Goal: Book appointment/travel/reservation

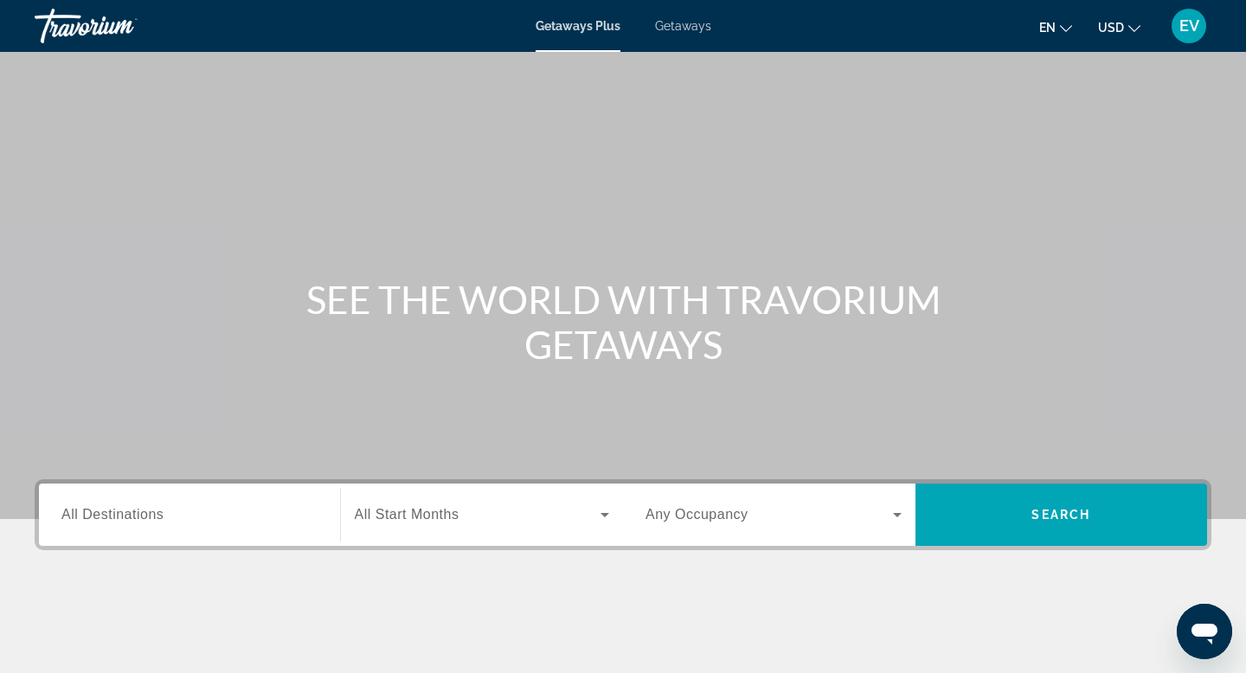
click at [208, 507] on input "Destination All Destinations" at bounding box center [189, 515] width 256 height 21
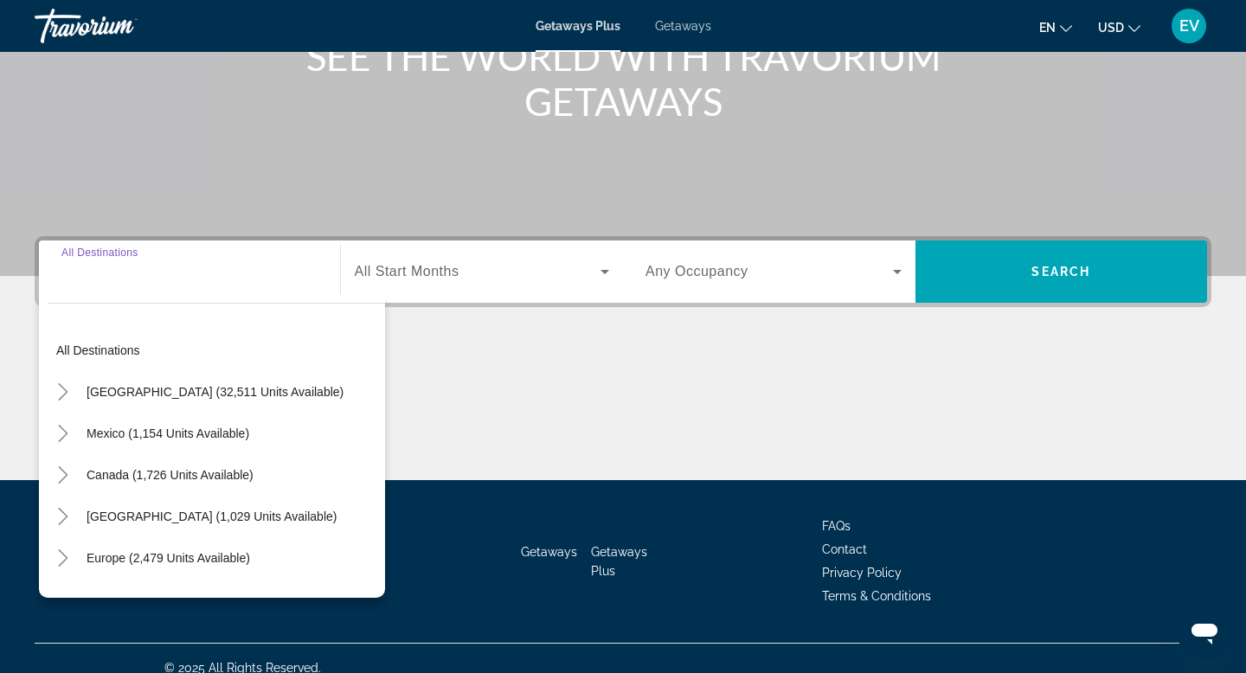
scroll to position [262, 0]
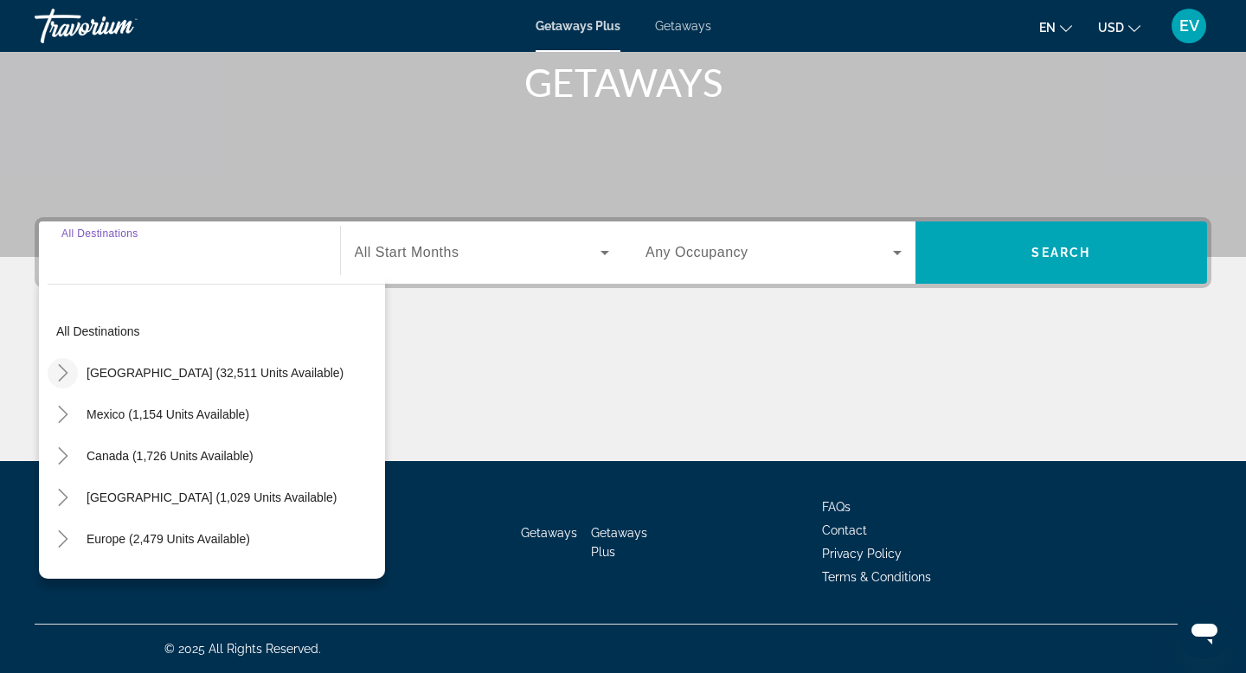
click at [71, 366] on mat-icon "Toggle United States (32,511 units available)" at bounding box center [63, 373] width 30 height 30
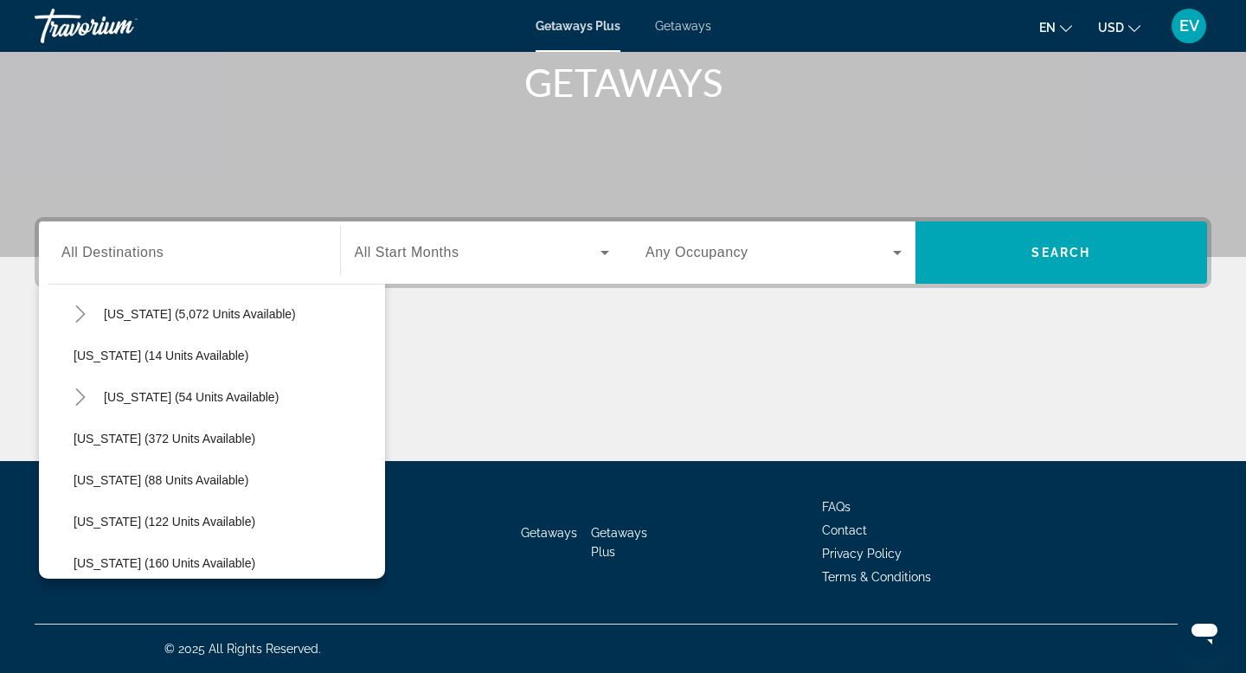
scroll to position [272, 0]
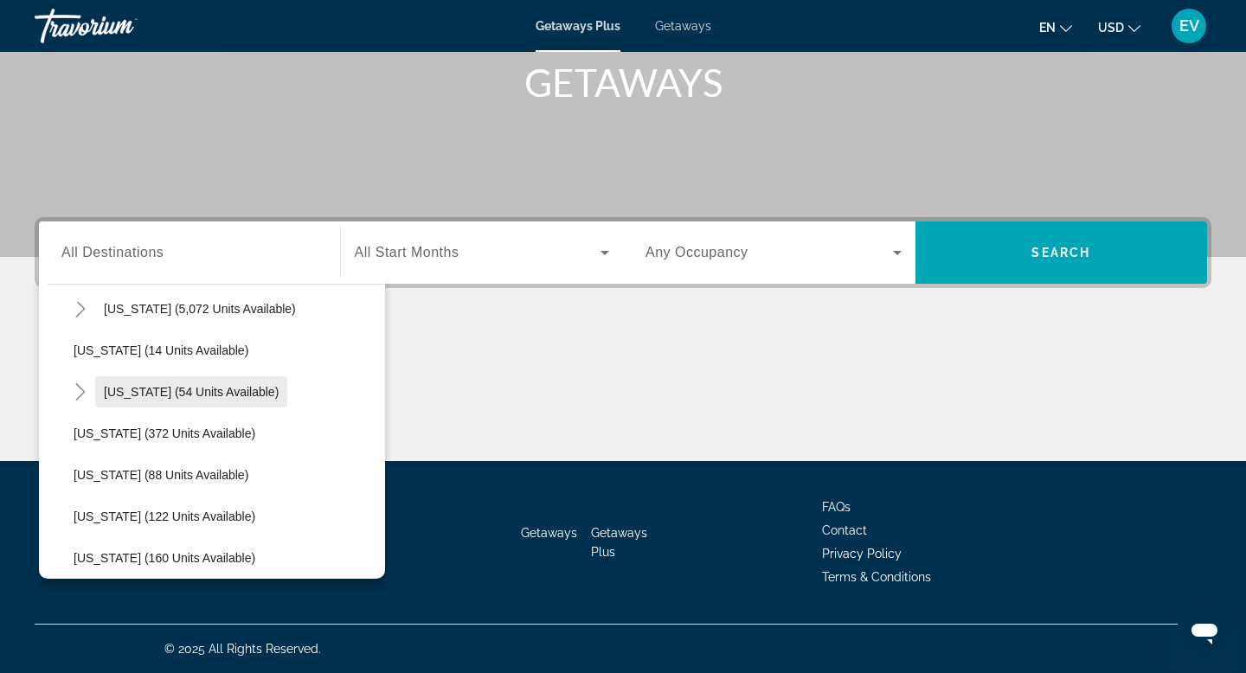
click at [159, 392] on span "[US_STATE] (54 units available)" at bounding box center [191, 392] width 175 height 14
type input "**********"
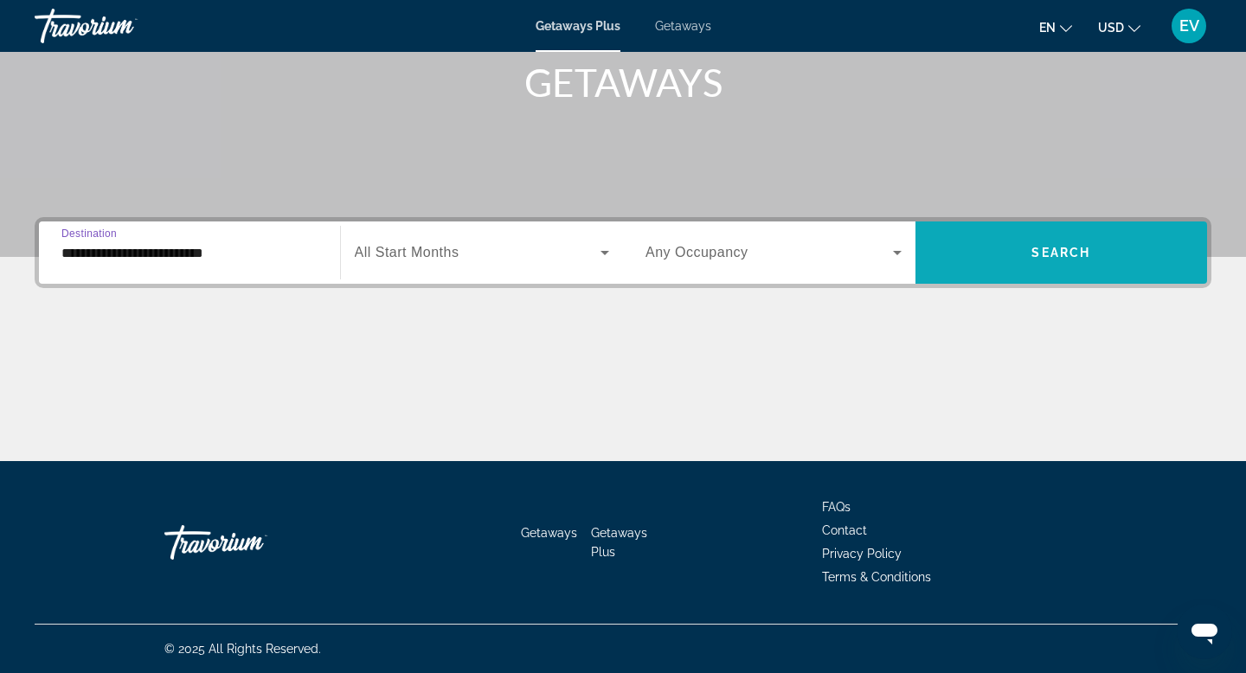
click at [936, 246] on span "Search widget" at bounding box center [1062, 253] width 293 height 42
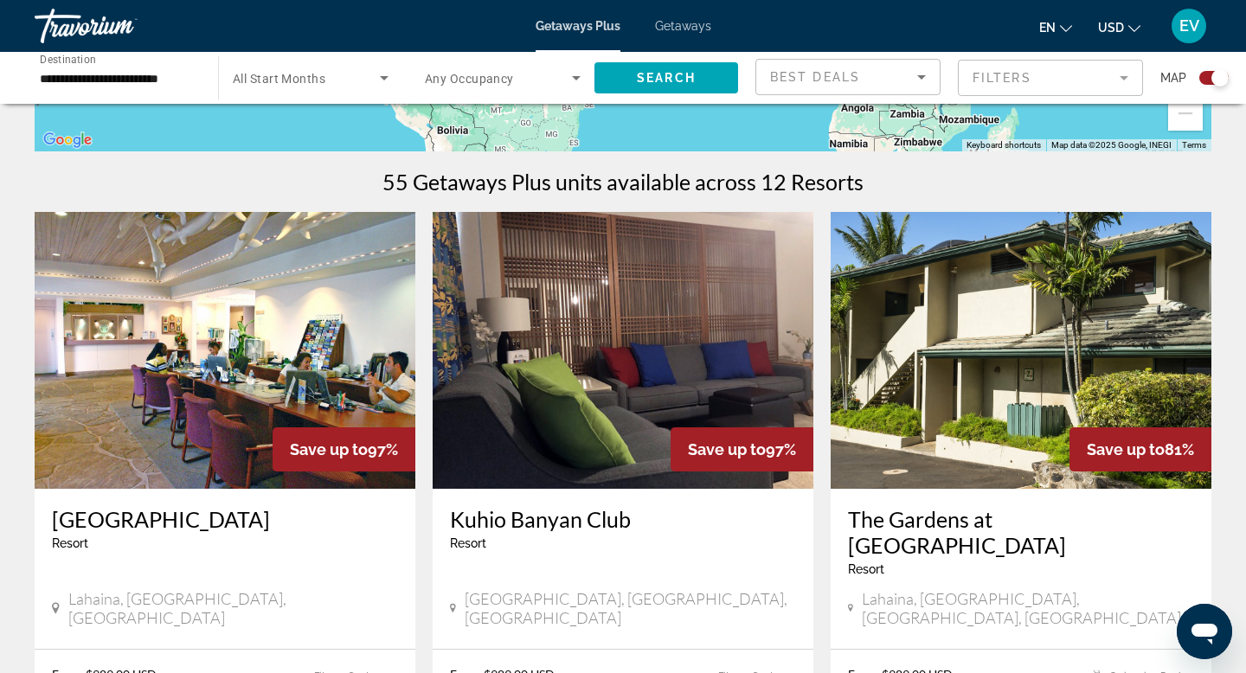
scroll to position [623, 0]
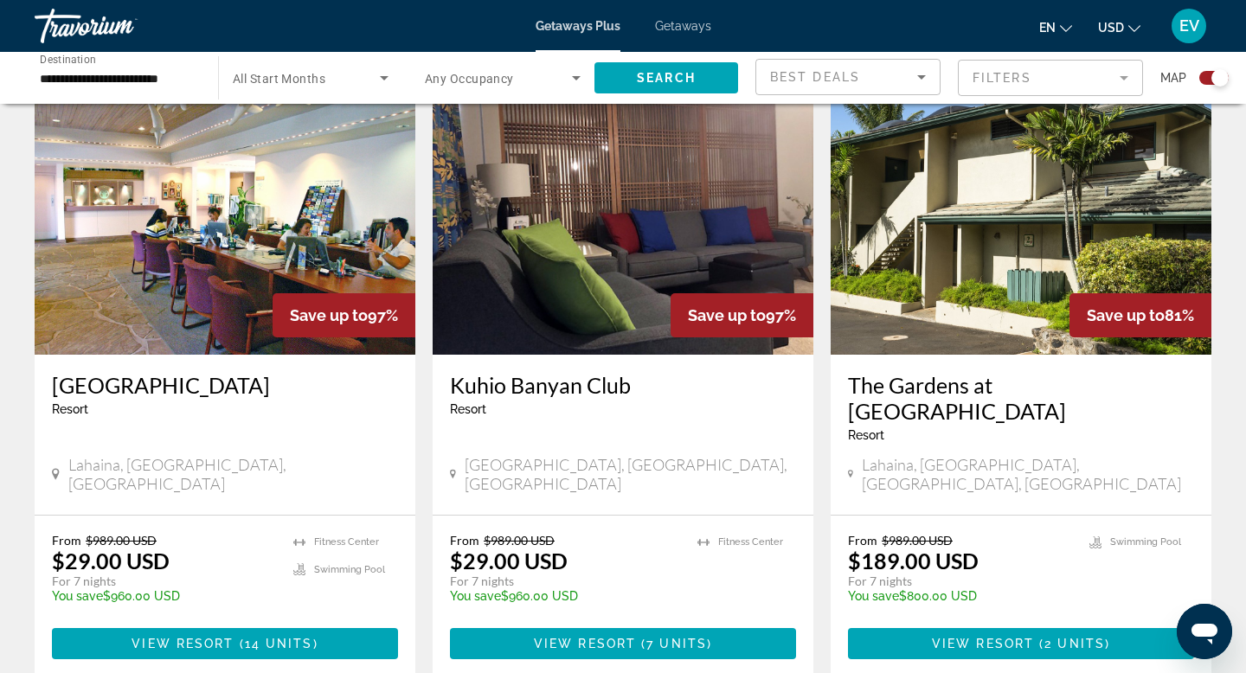
click at [686, 28] on span "Getaways" at bounding box center [683, 26] width 56 height 14
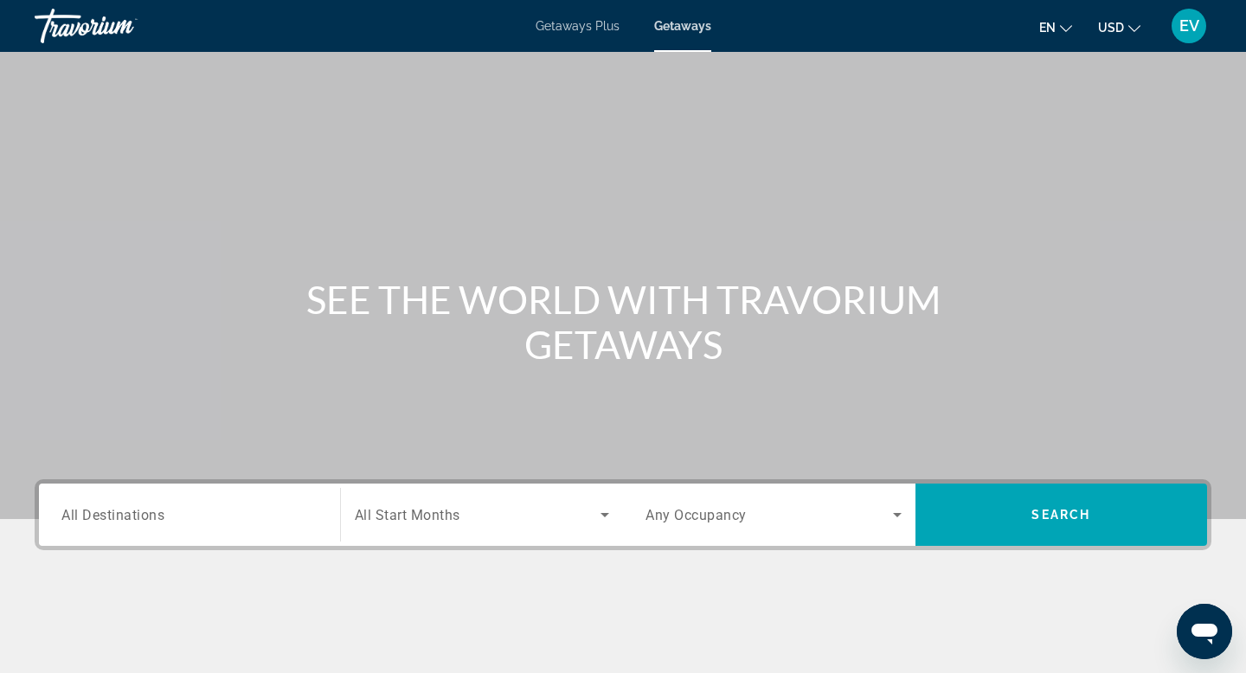
click at [222, 532] on div "Search widget" at bounding box center [189, 515] width 256 height 49
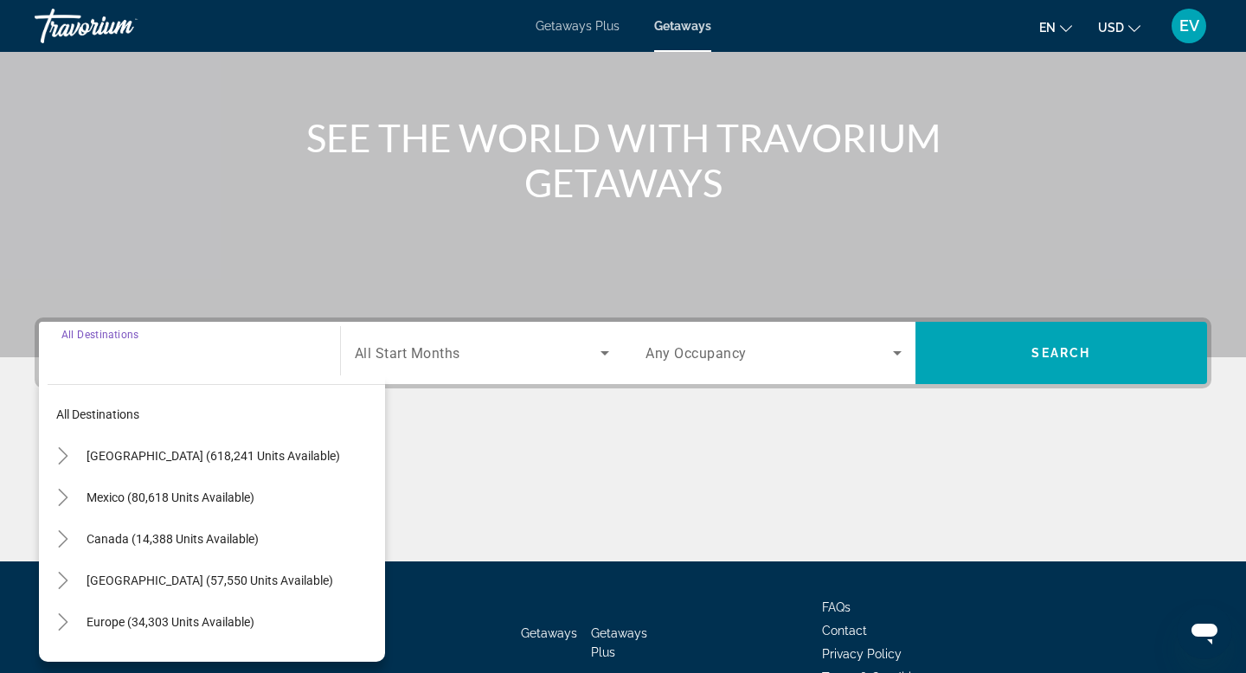
scroll to position [262, 0]
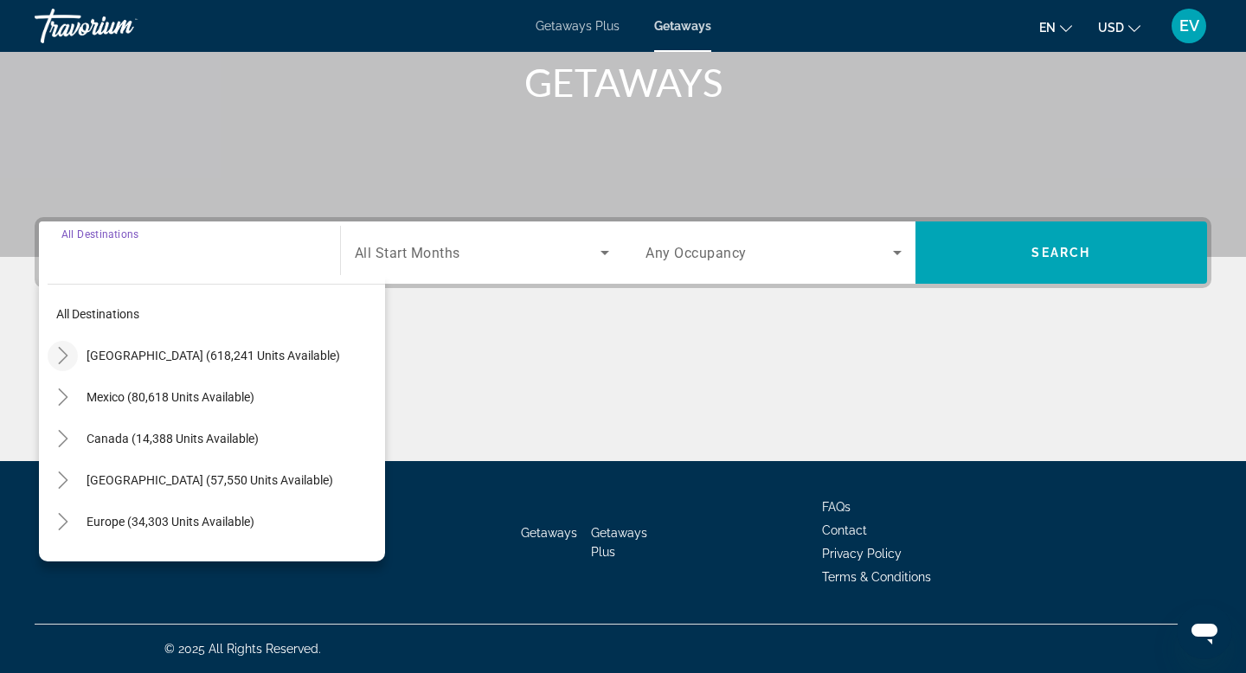
click at [67, 356] on icon "Toggle United States (618,241 units available)" at bounding box center [63, 355] width 17 height 17
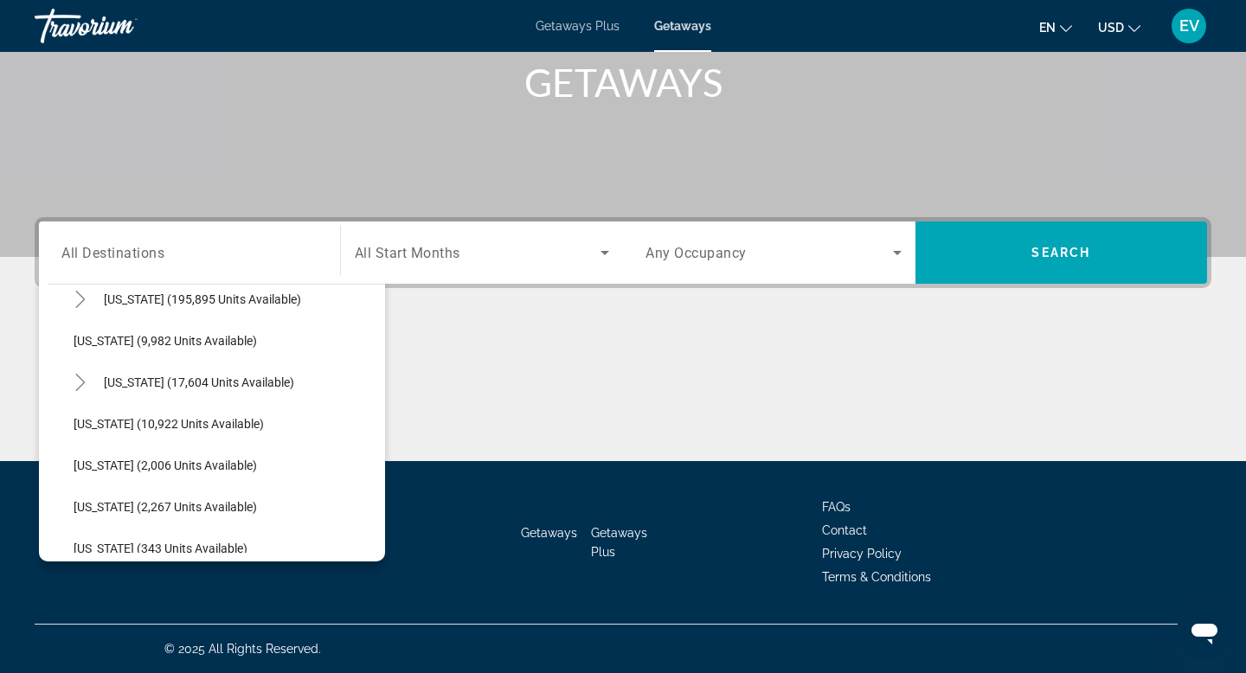
scroll to position [344, 0]
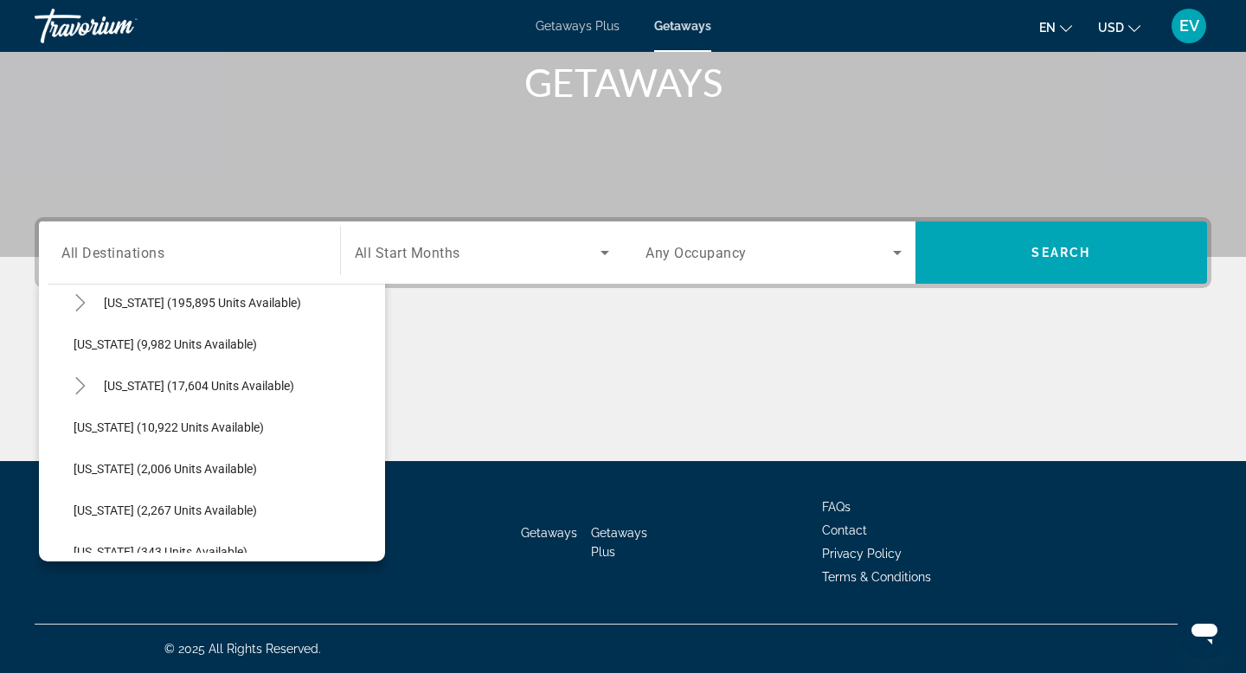
click at [211, 389] on span "[US_STATE] (17,604 units available)" at bounding box center [199, 386] width 190 height 14
type input "**********"
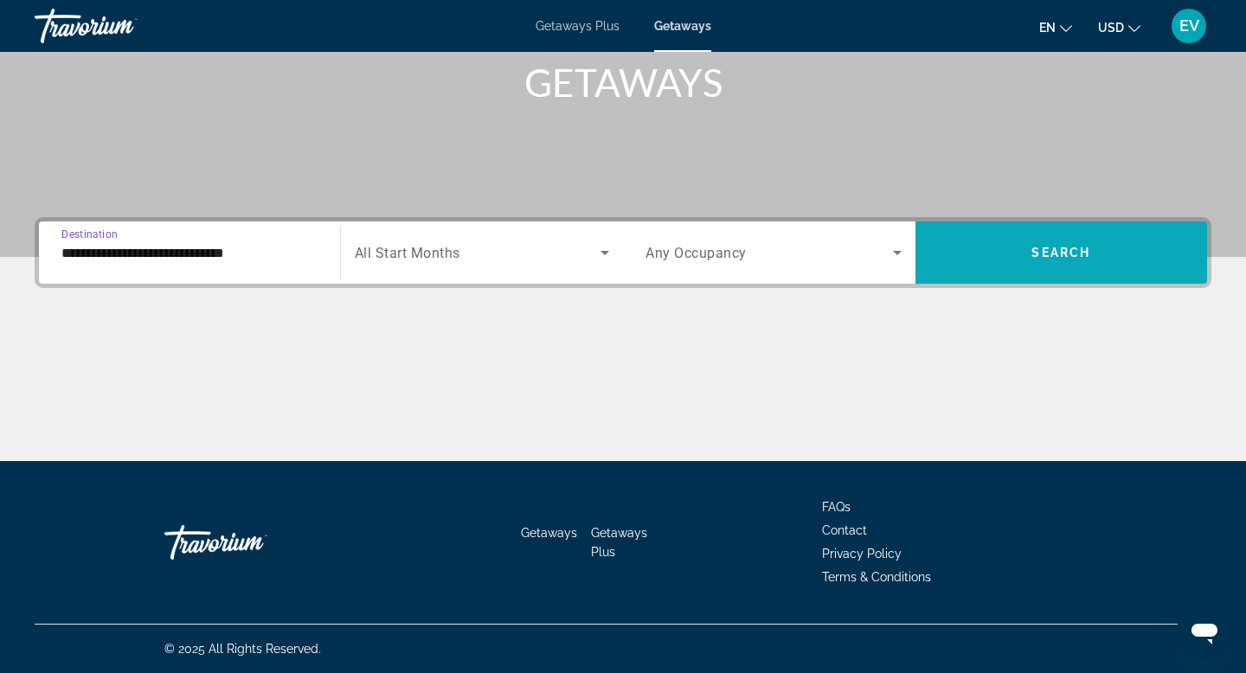
click at [994, 264] on span "Search widget" at bounding box center [1062, 253] width 293 height 42
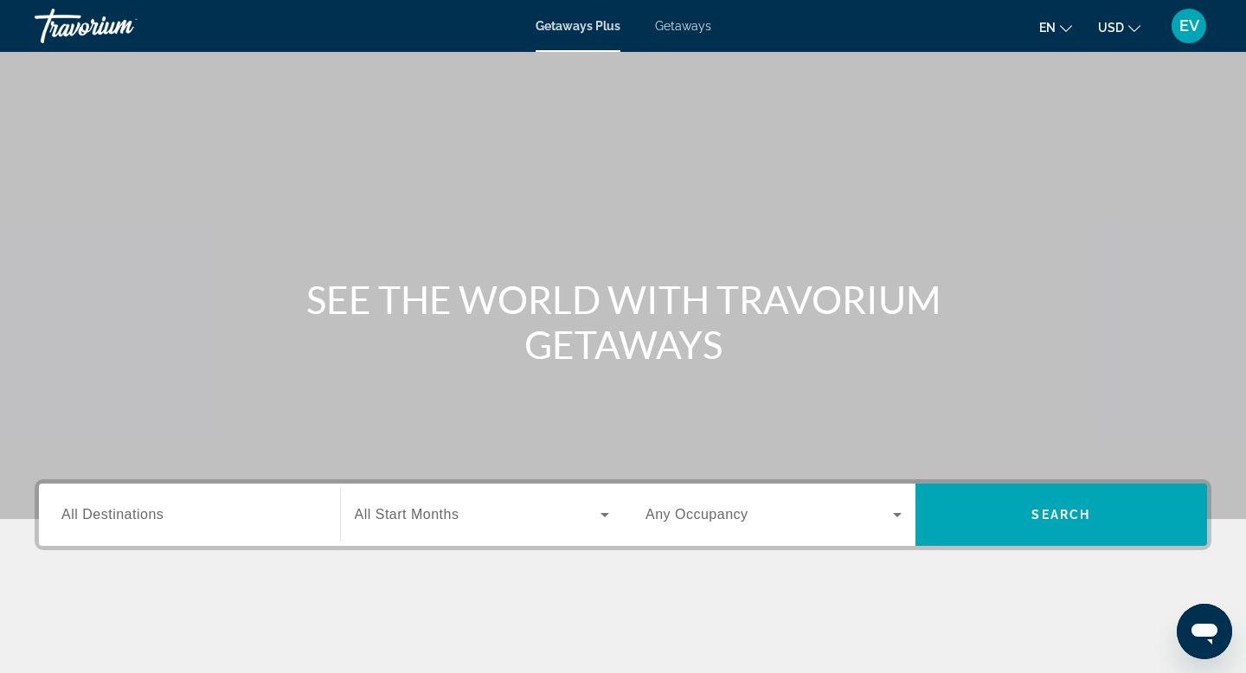
click at [691, 35] on div "Getaways Plus Getaways en English Español Français Italiano Português русский U…" at bounding box center [623, 25] width 1246 height 45
click at [691, 27] on span "Getaways" at bounding box center [683, 26] width 56 height 14
click at [225, 502] on div "Search widget" at bounding box center [189, 515] width 256 height 49
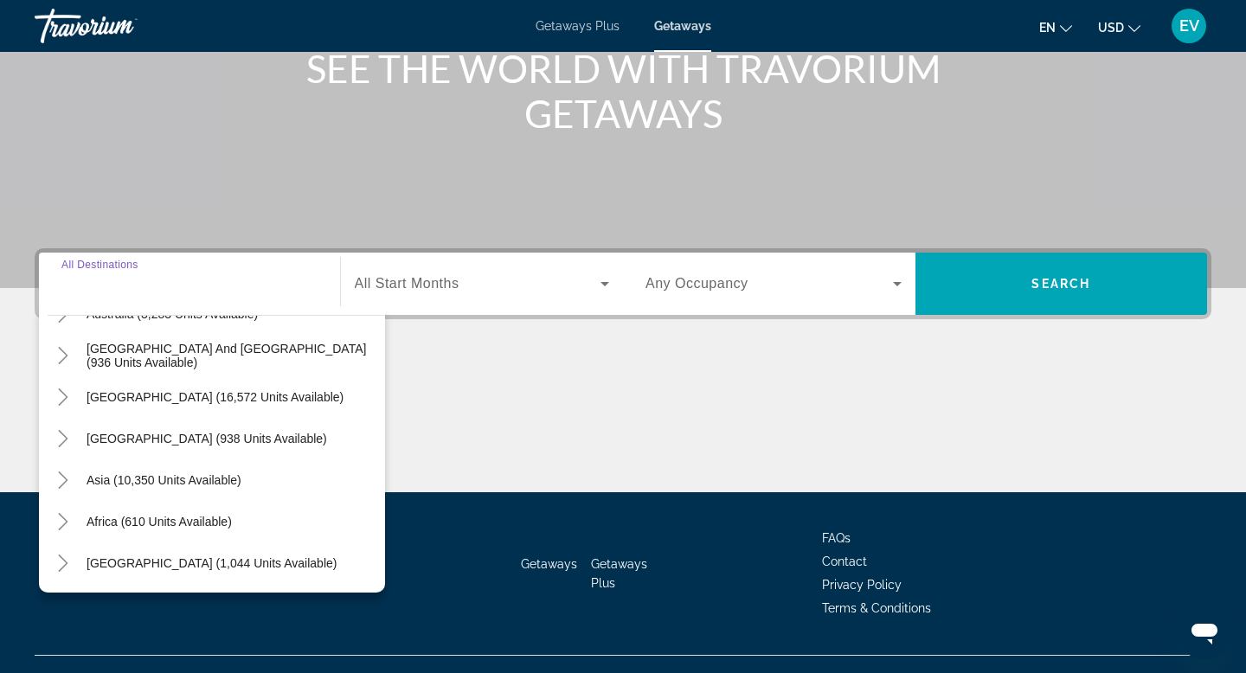
scroll to position [188, 0]
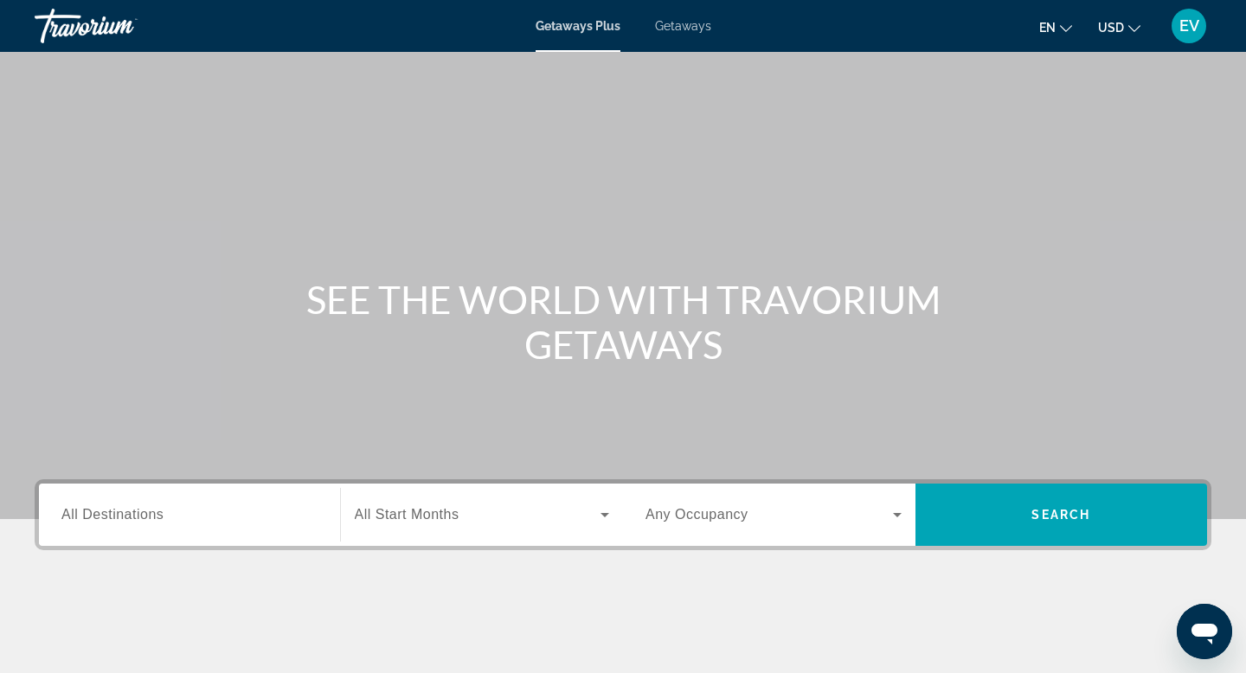
click at [176, 518] on input "Destination All Destinations" at bounding box center [189, 515] width 256 height 21
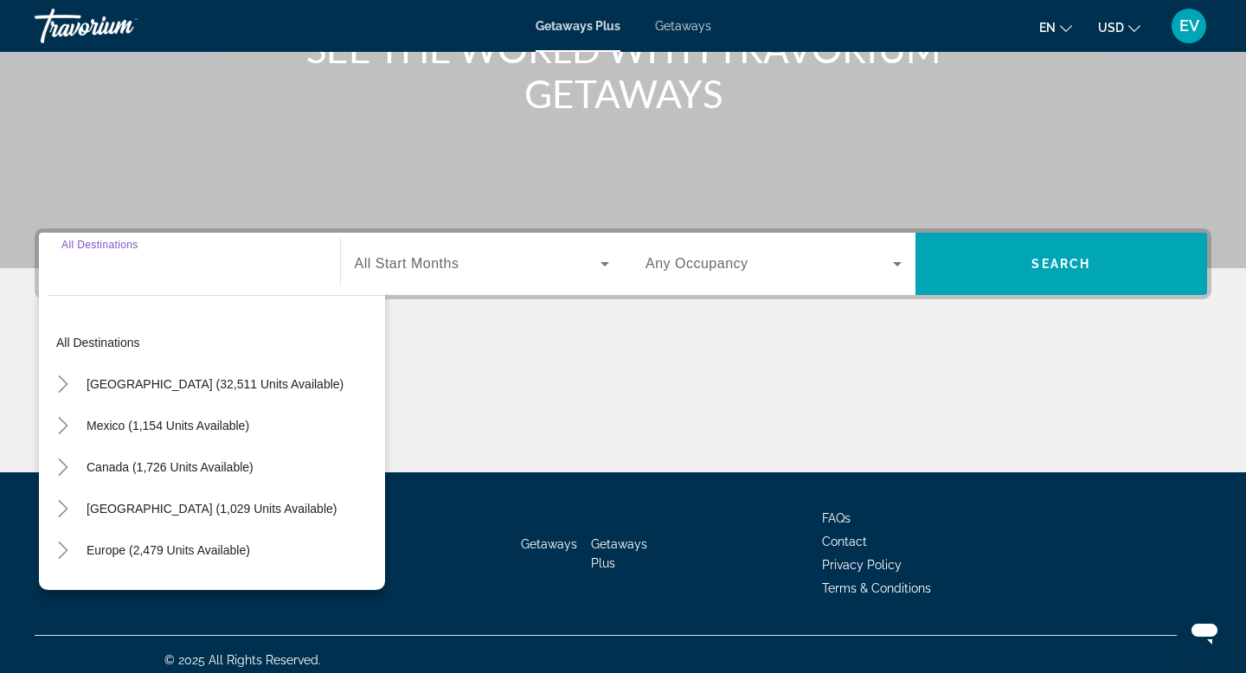
scroll to position [262, 0]
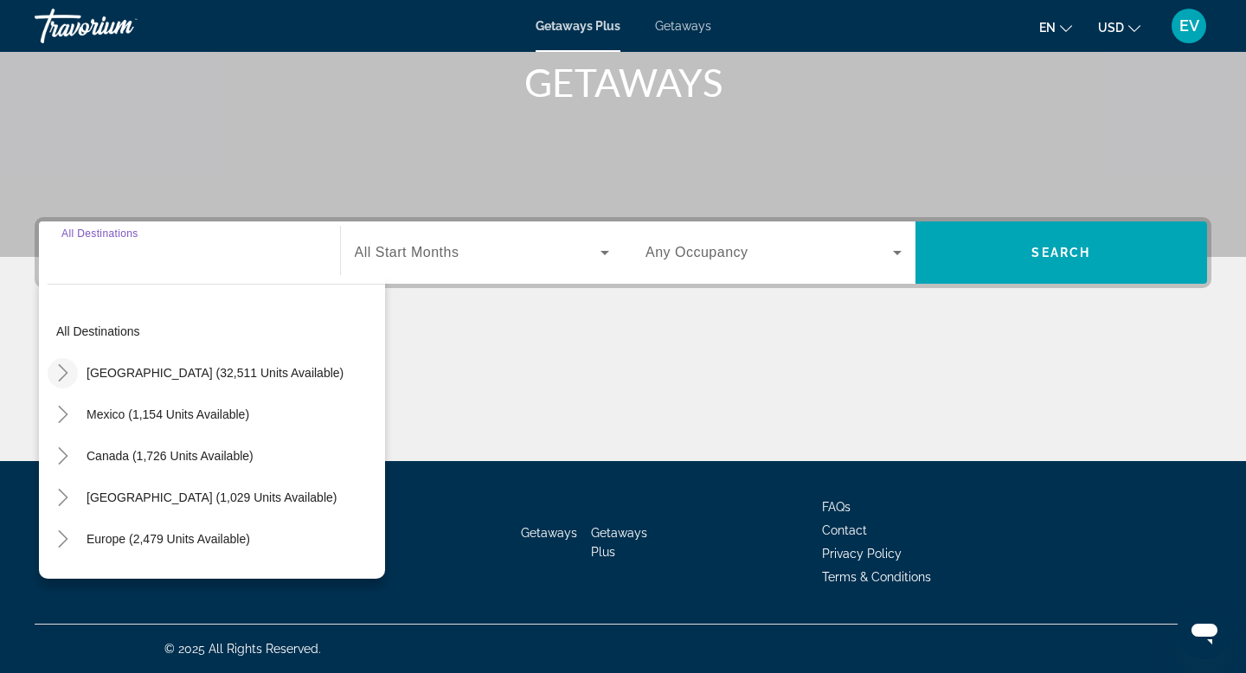
click at [68, 374] on icon "Toggle United States (32,511 units available)" at bounding box center [63, 372] width 17 height 17
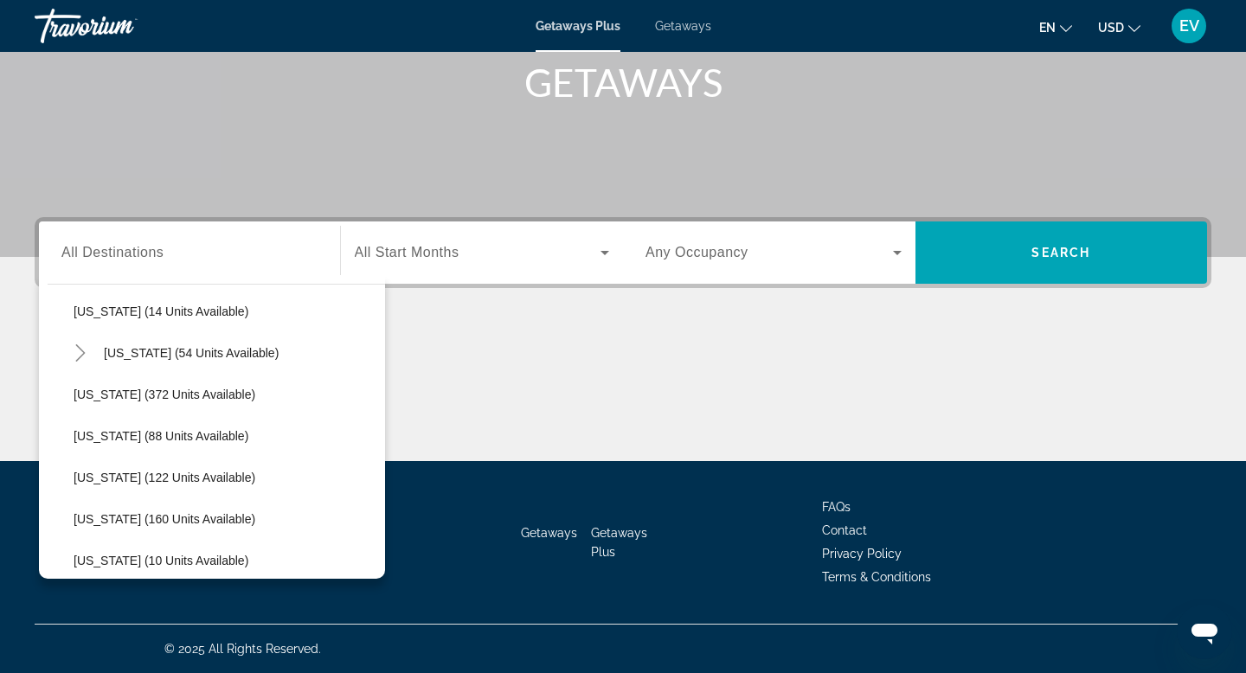
scroll to position [331, 0]
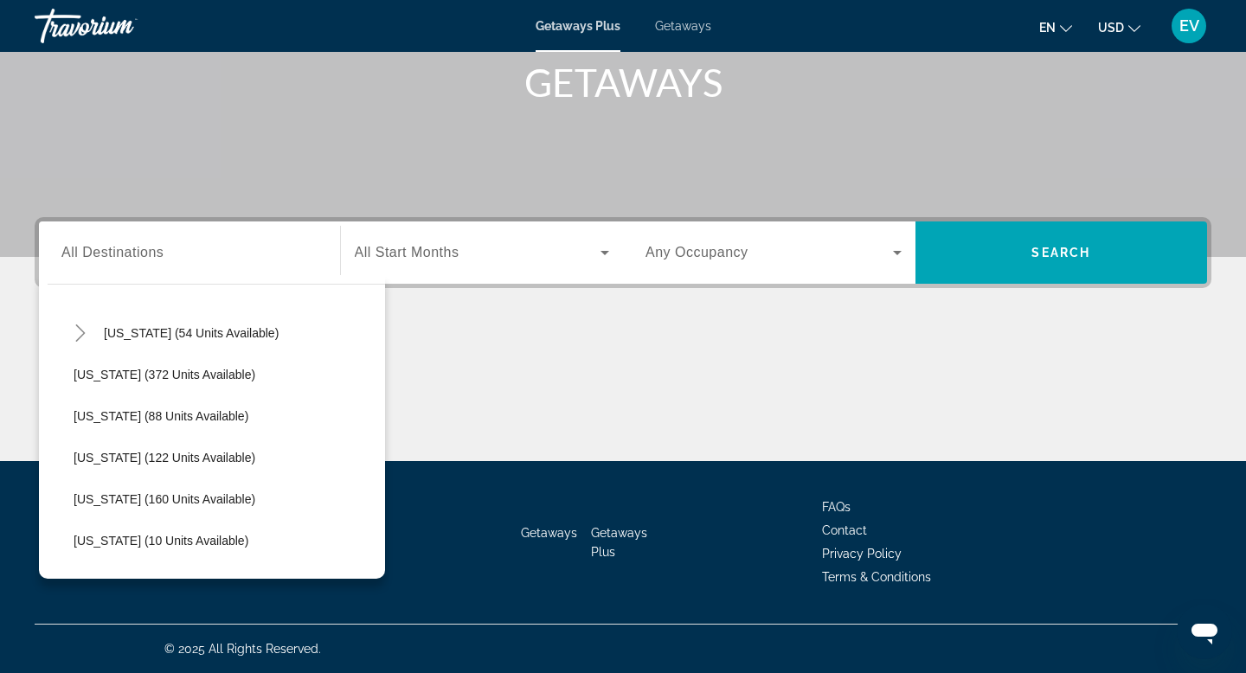
click at [673, 33] on div "Getaways Plus Getaways en English Español Français Italiano Português русский U…" at bounding box center [623, 25] width 1246 height 45
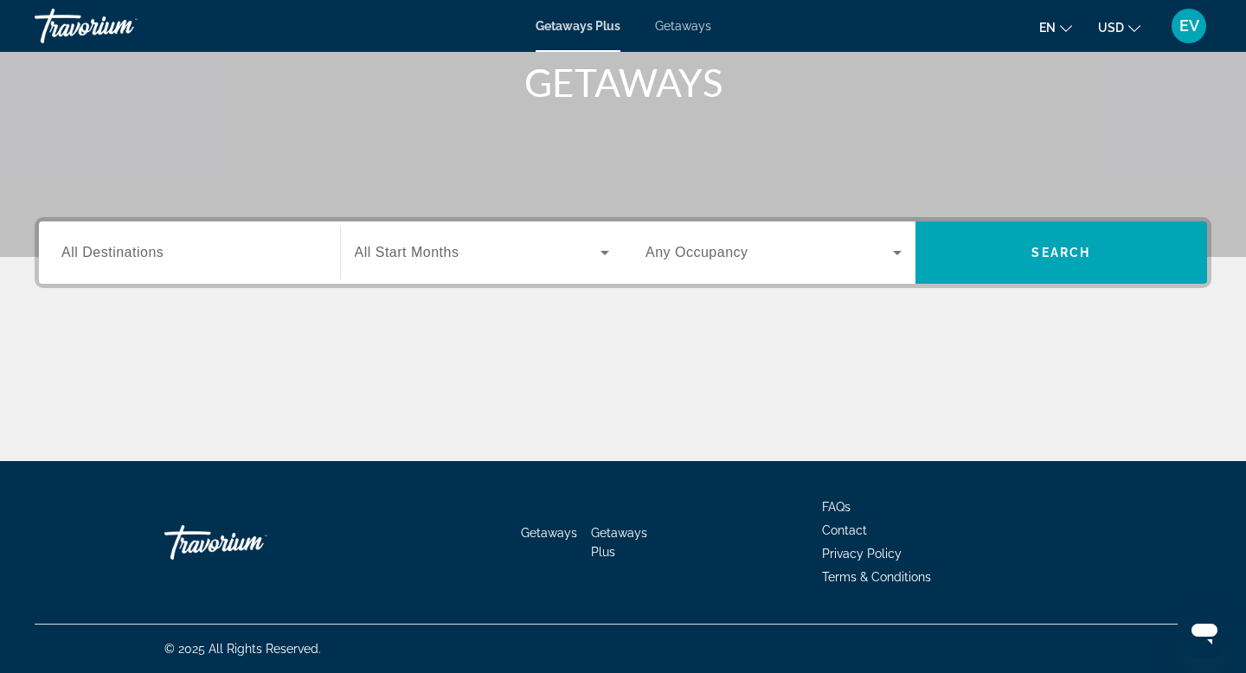
click at [678, 26] on span "Getaways" at bounding box center [683, 26] width 56 height 14
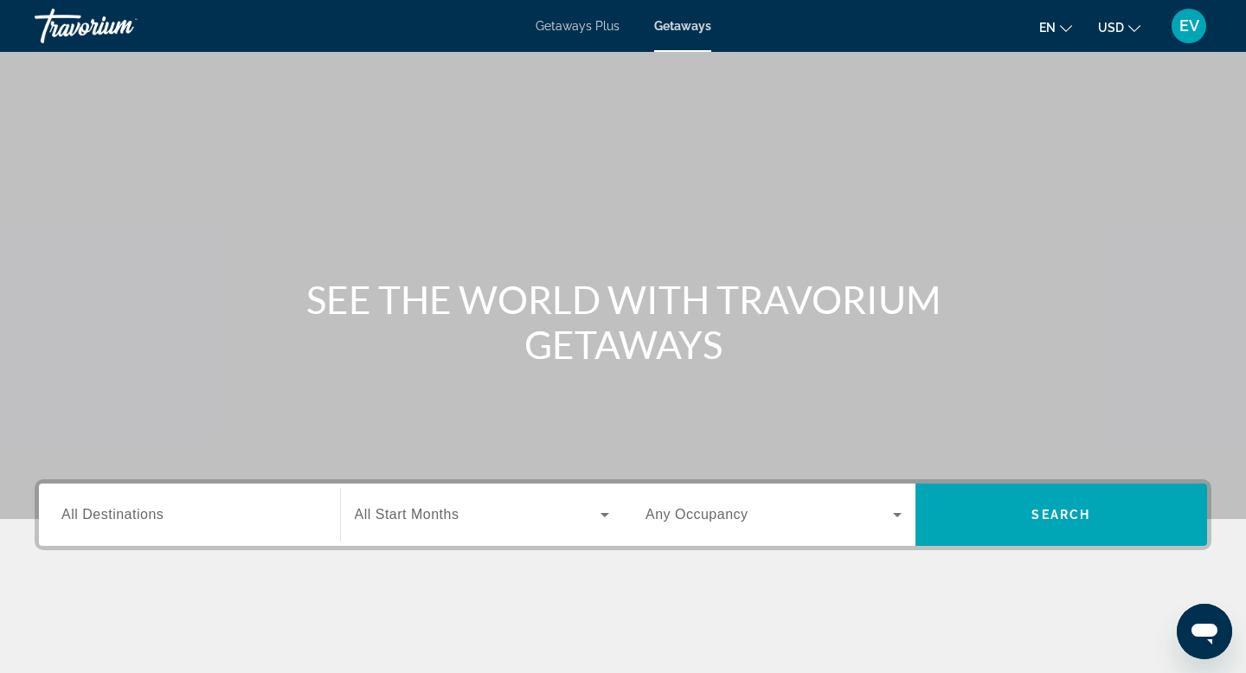
click at [242, 520] on input "Destination All Destinations" at bounding box center [189, 515] width 256 height 21
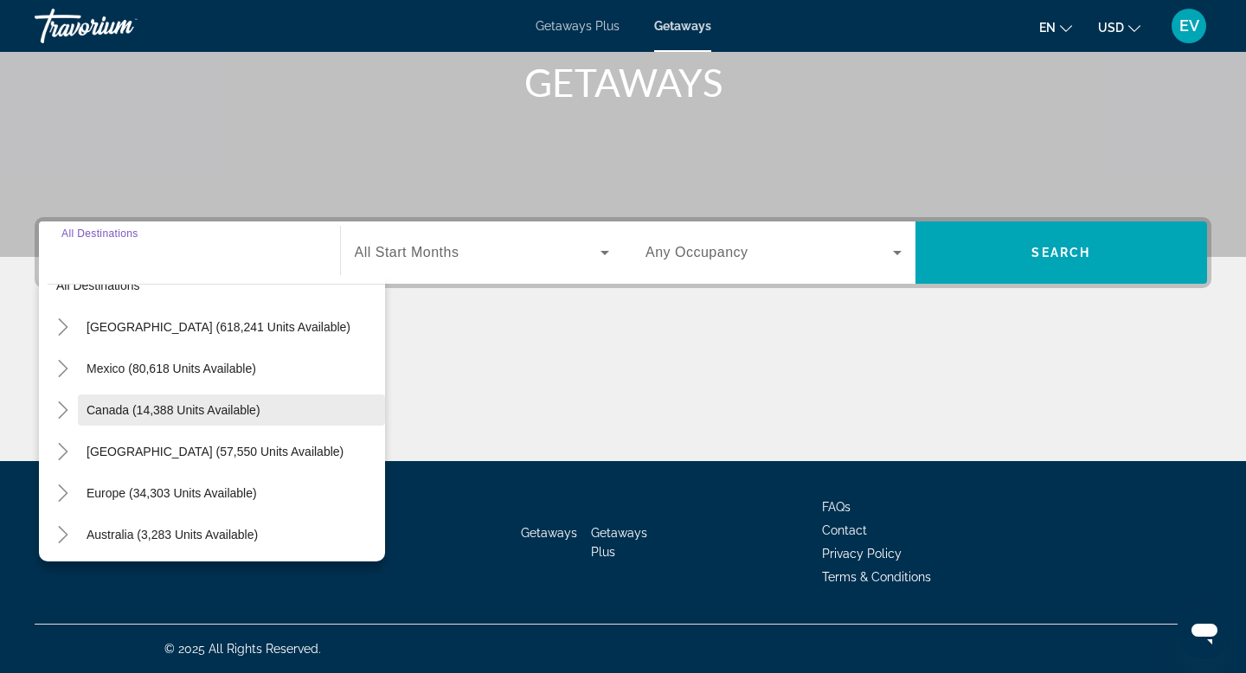
scroll to position [28, 0]
click at [56, 331] on icon "Toggle United States (618,241 units available)" at bounding box center [63, 327] width 17 height 17
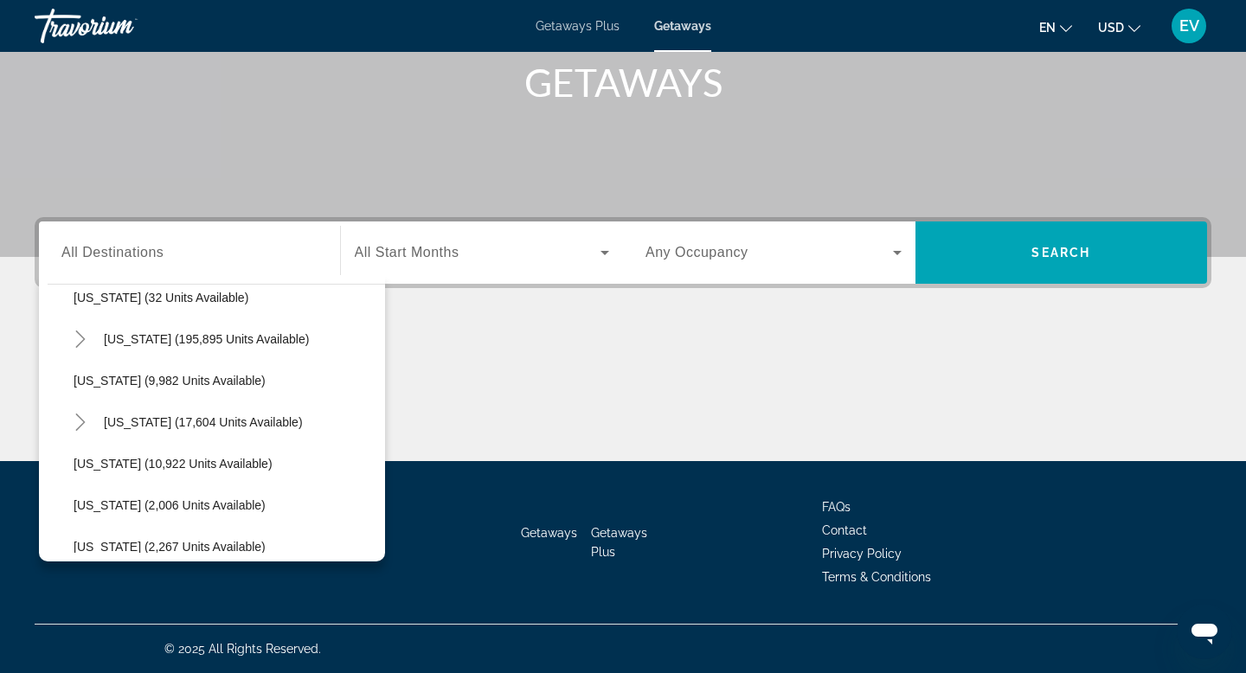
scroll to position [343, 0]
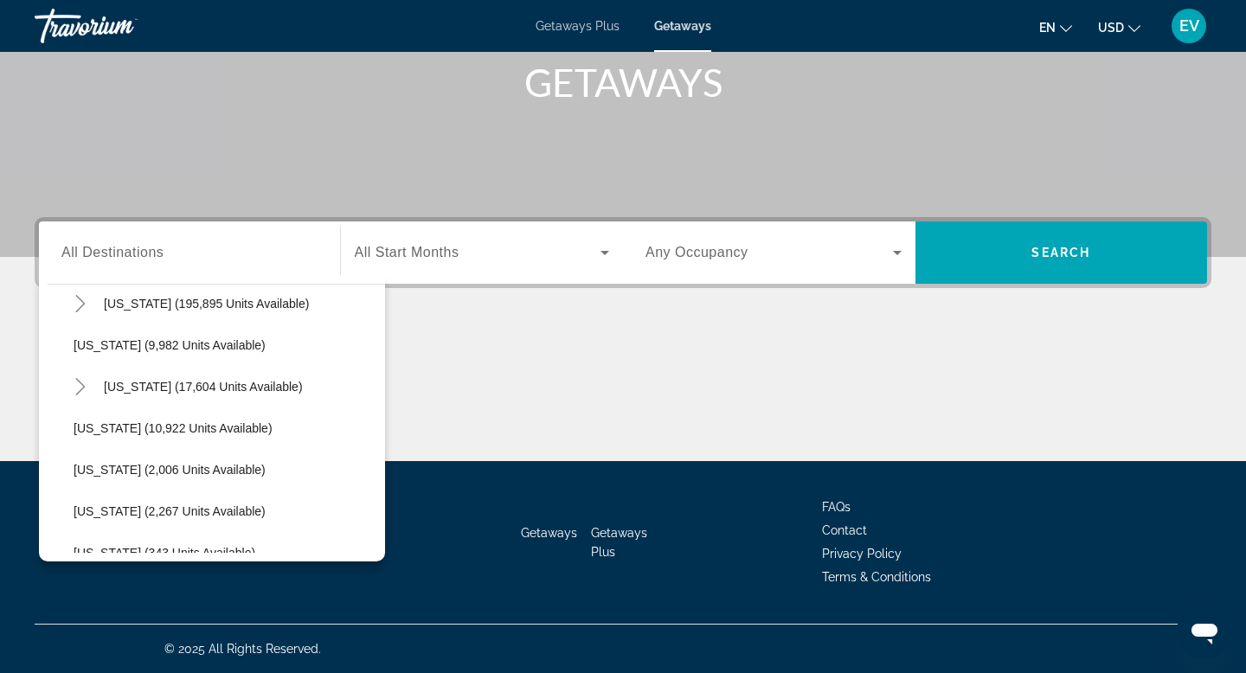
click at [204, 391] on span "[US_STATE] (17,604 units available)" at bounding box center [203, 387] width 199 height 14
type input "**********"
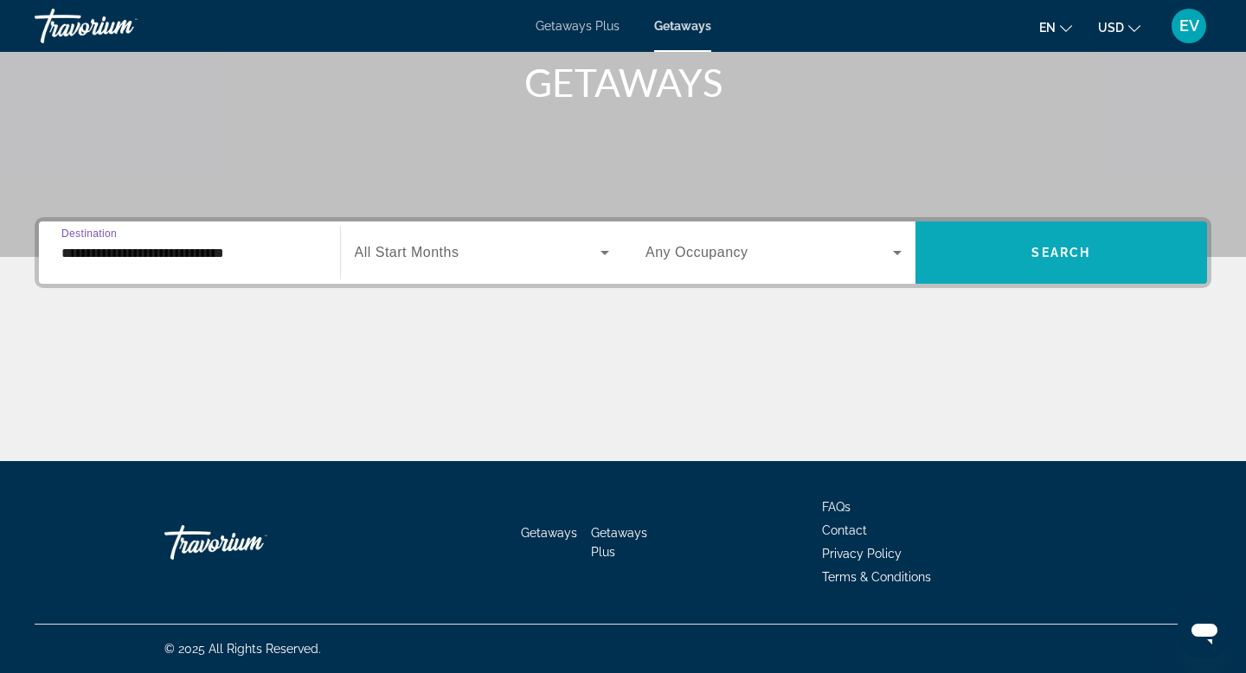
click at [997, 260] on span "Search widget" at bounding box center [1062, 253] width 293 height 42
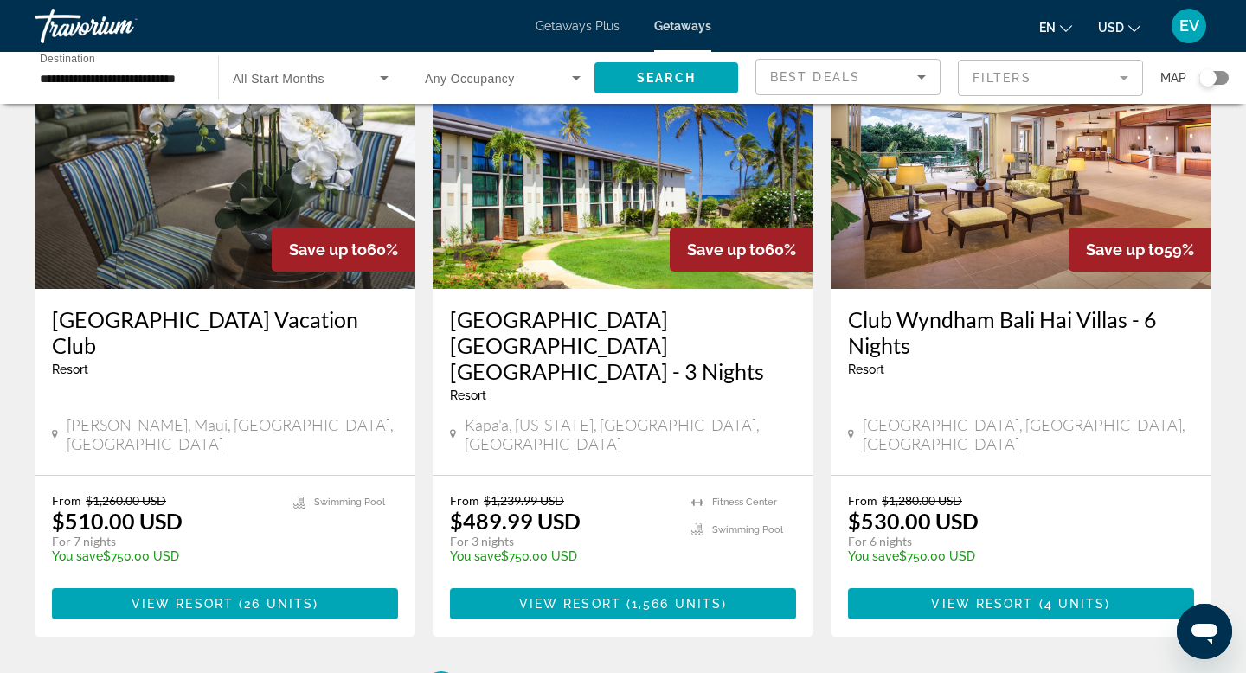
scroll to position [2119, 0]
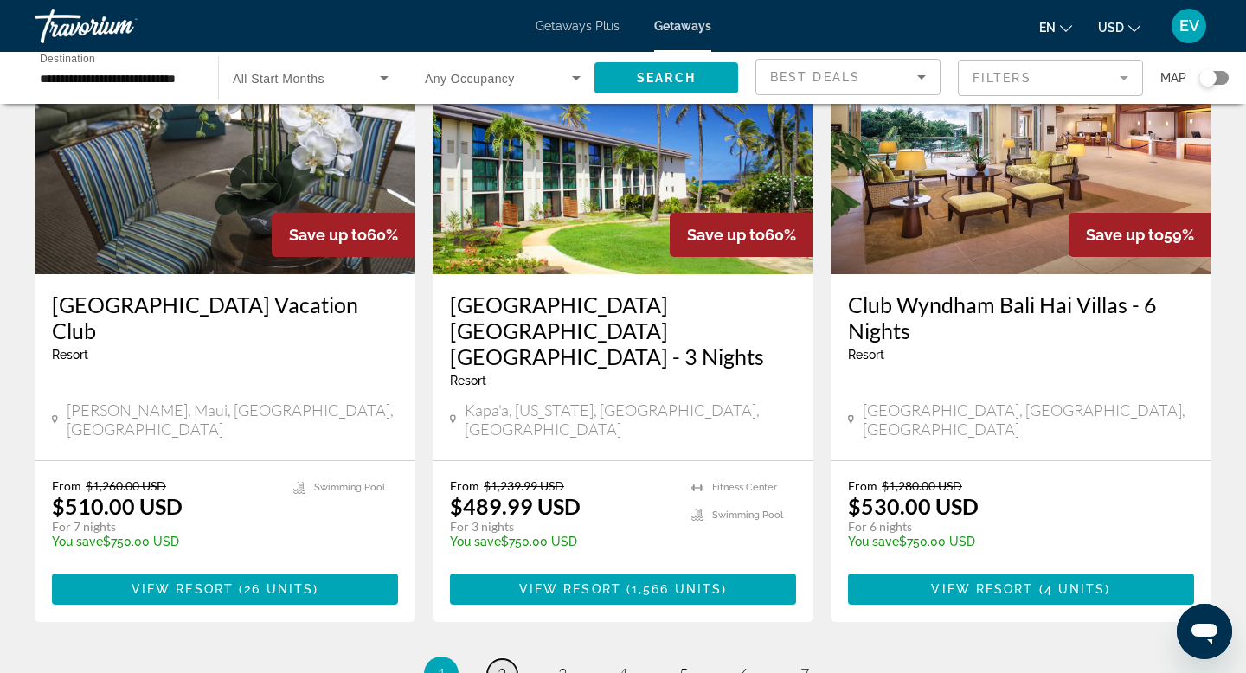
click at [504, 665] on span "2" at bounding box center [502, 674] width 9 height 19
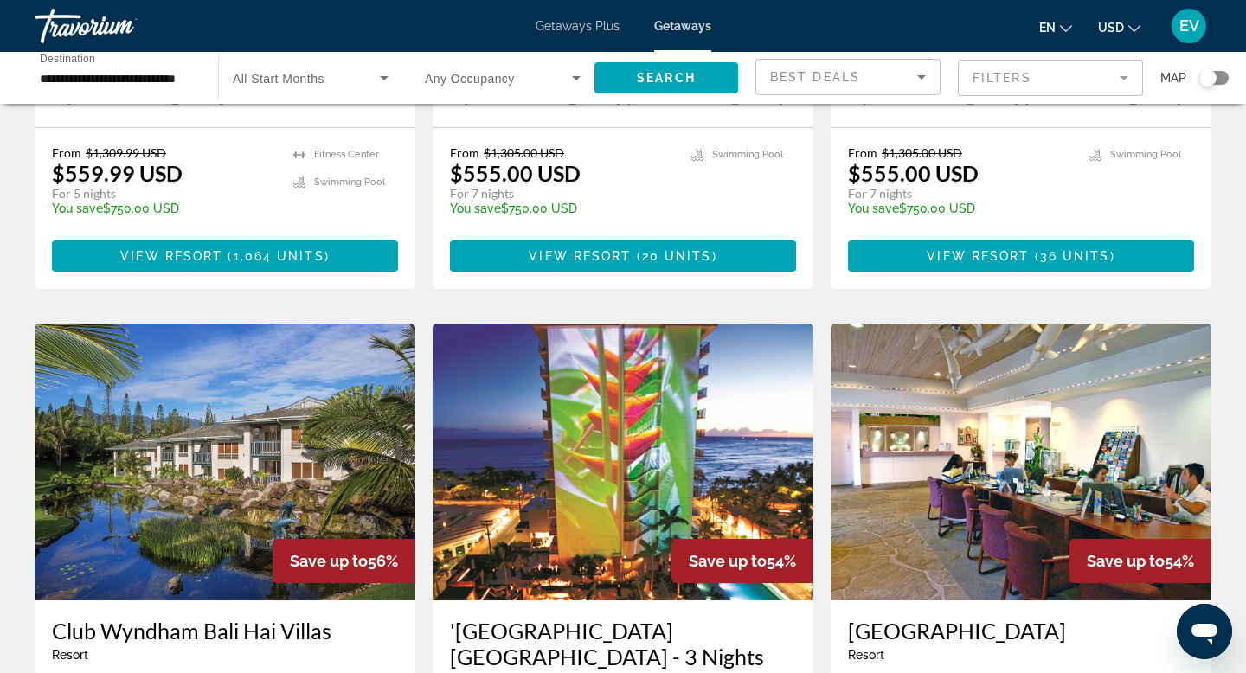
scroll to position [2059, 0]
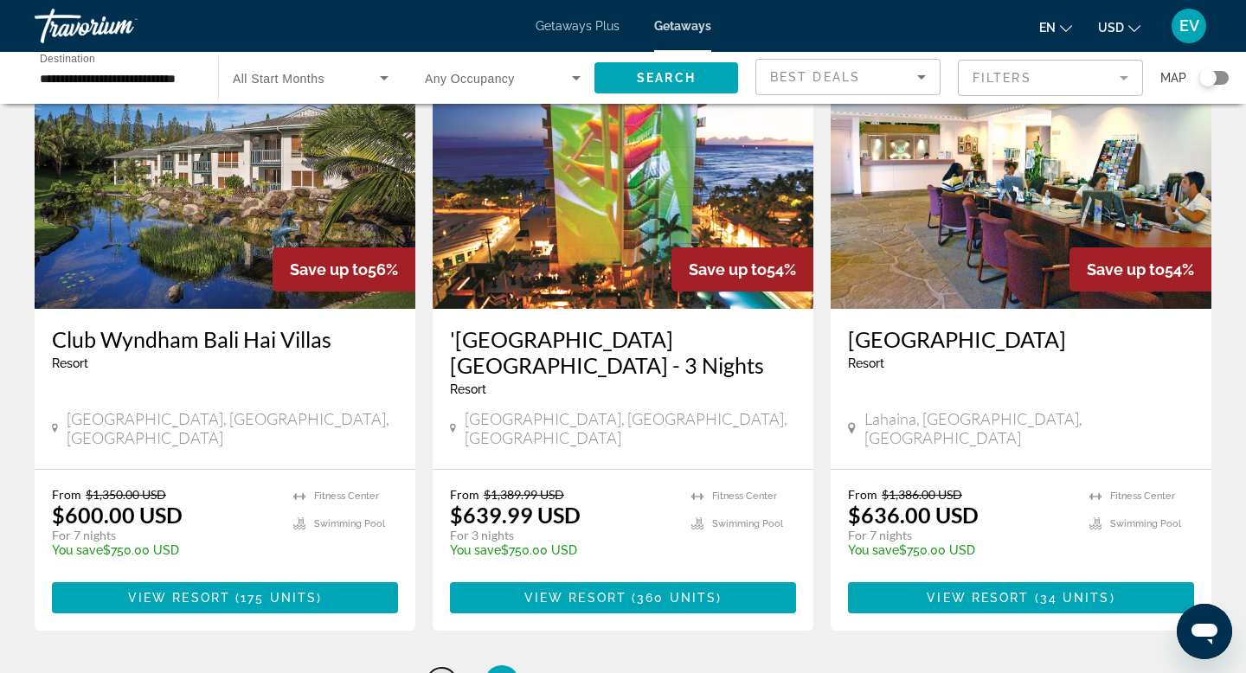
click at [437, 672] on span "1" at bounding box center [441, 682] width 9 height 19
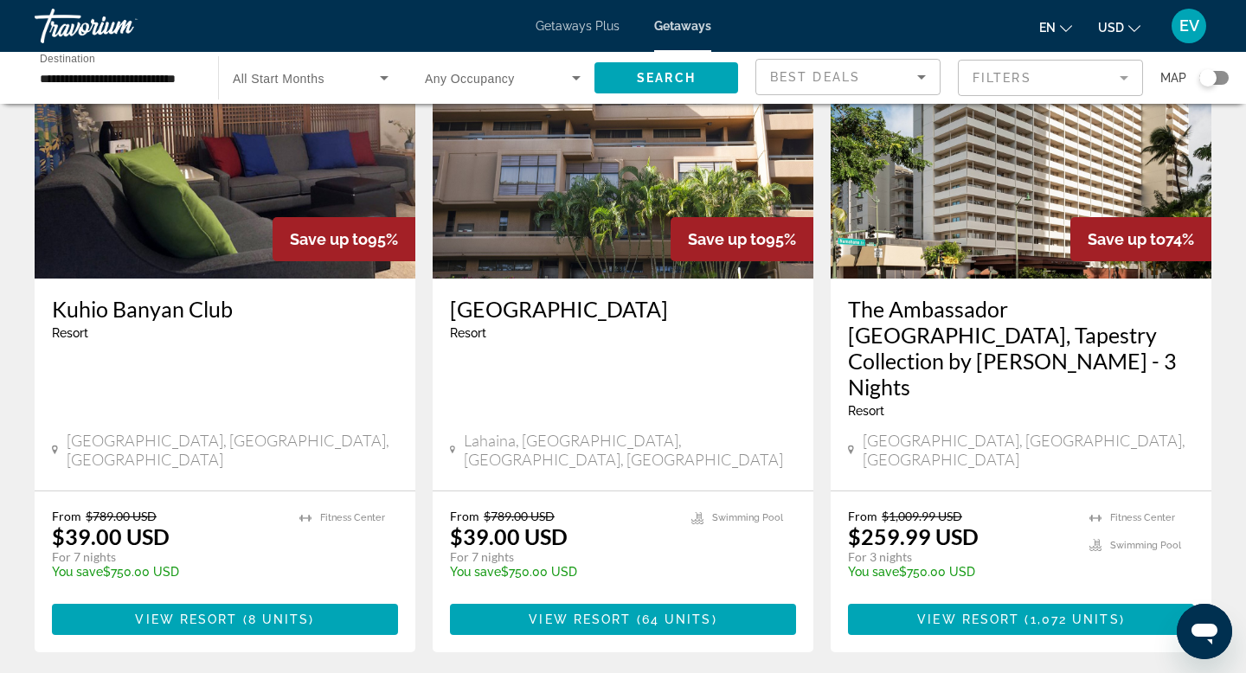
scroll to position [165, 0]
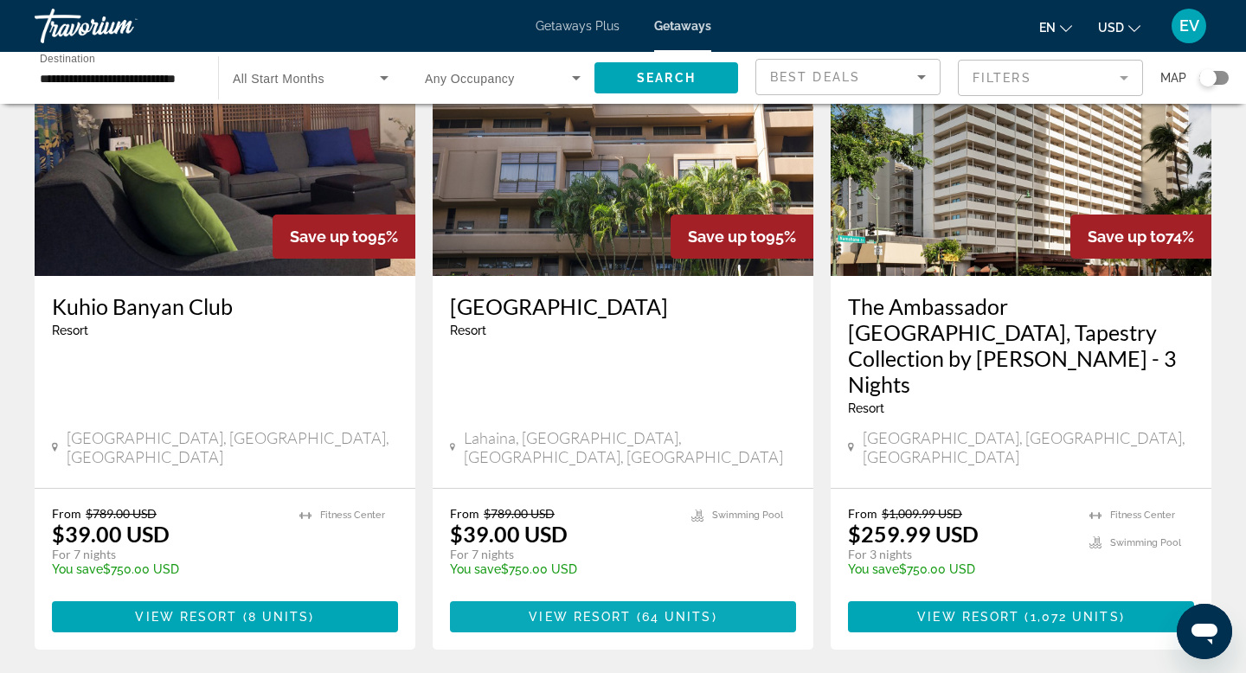
click at [628, 610] on span "View Resort" at bounding box center [580, 617] width 102 height 14
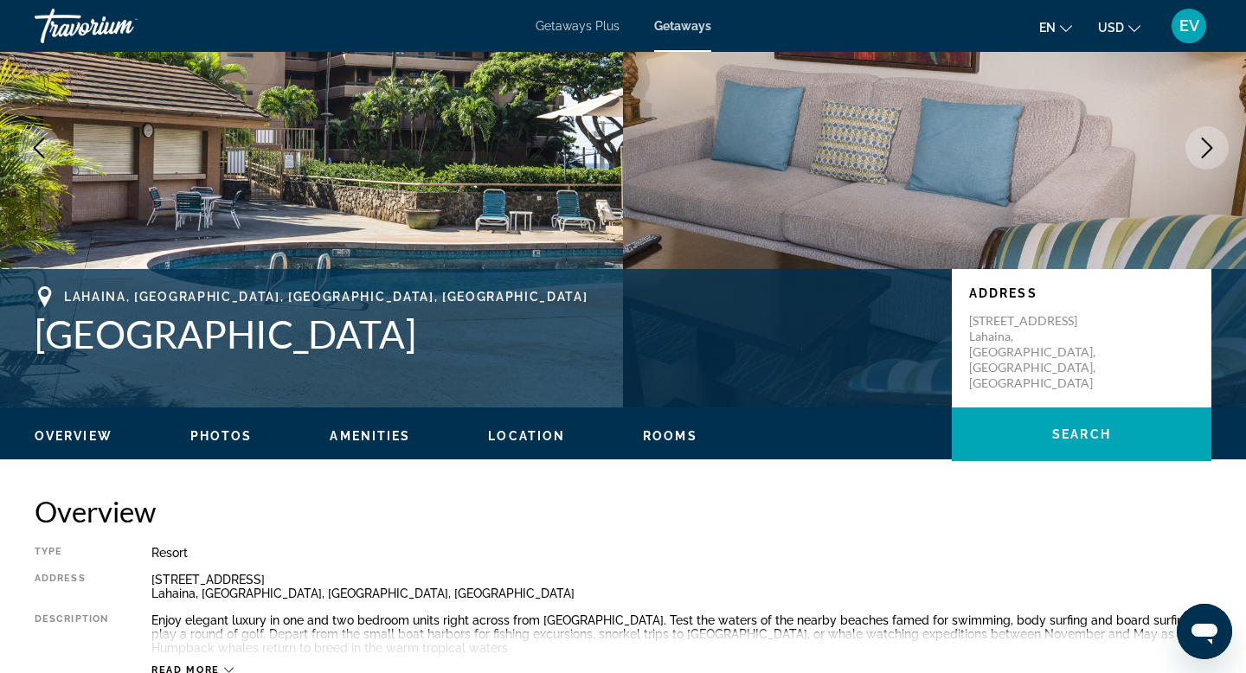
scroll to position [113, 0]
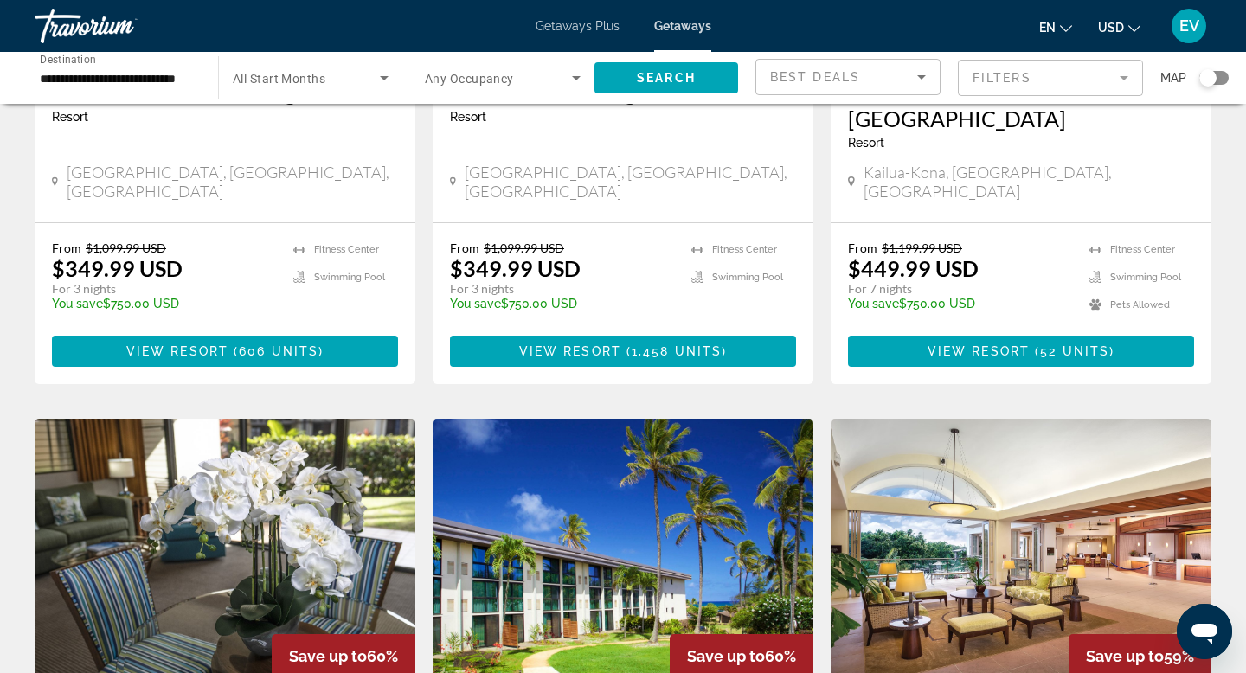
scroll to position [1707, 0]
